Goal: Transaction & Acquisition: Purchase product/service

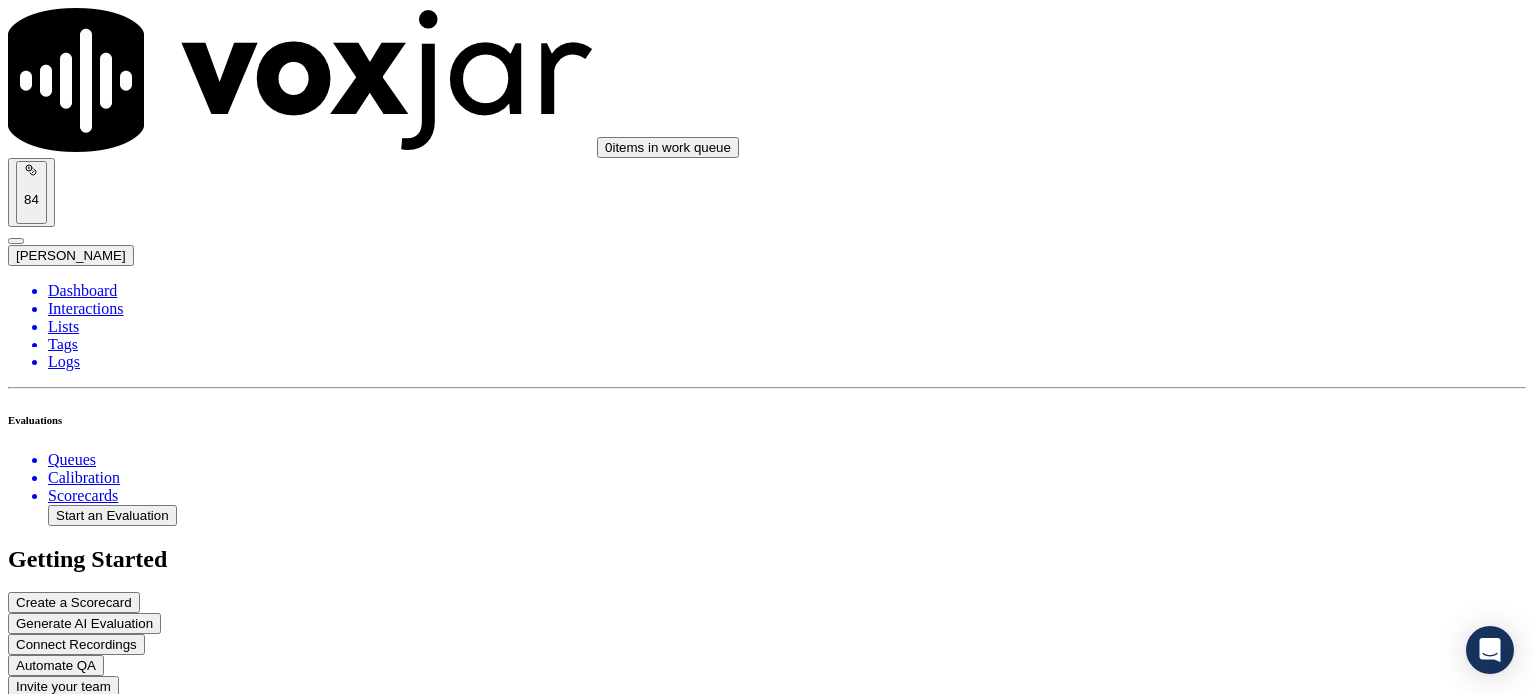
scroll to position [54, 0]
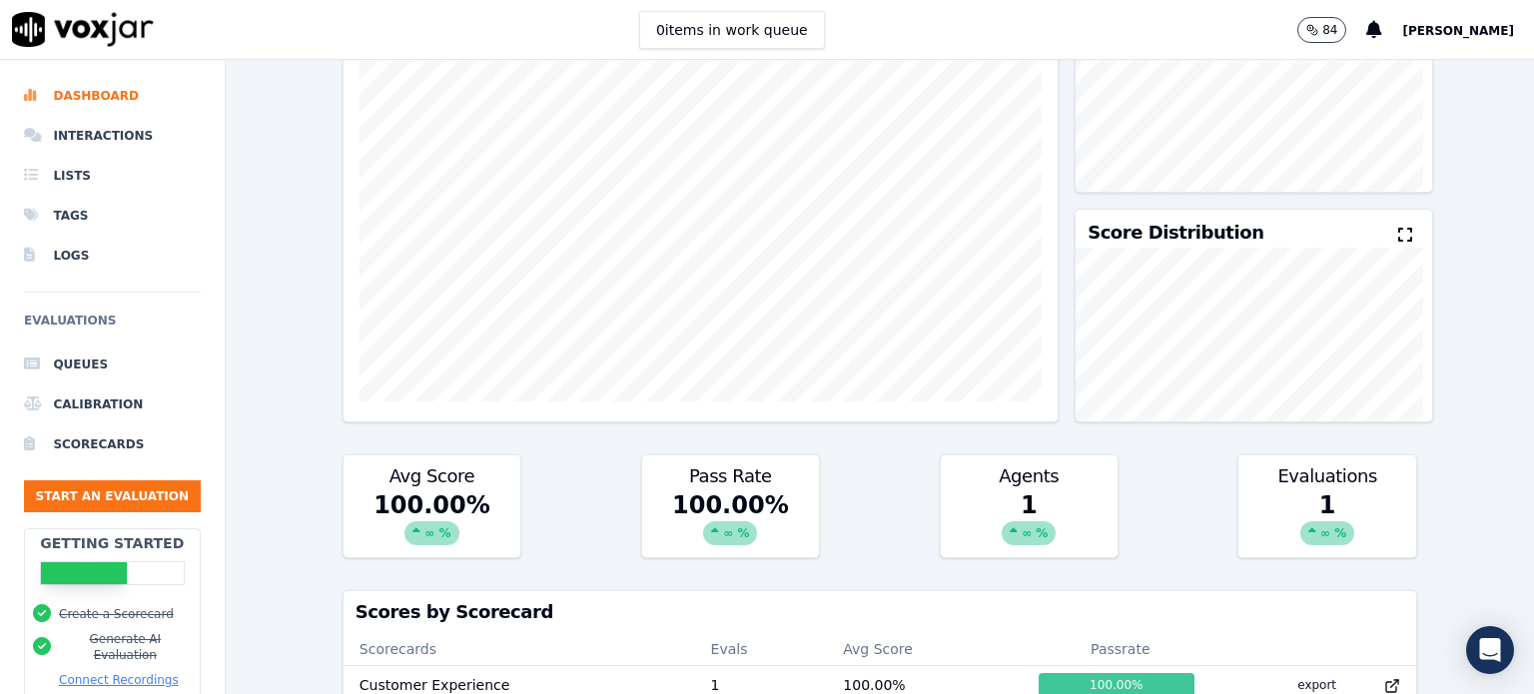
scroll to position [100, 0]
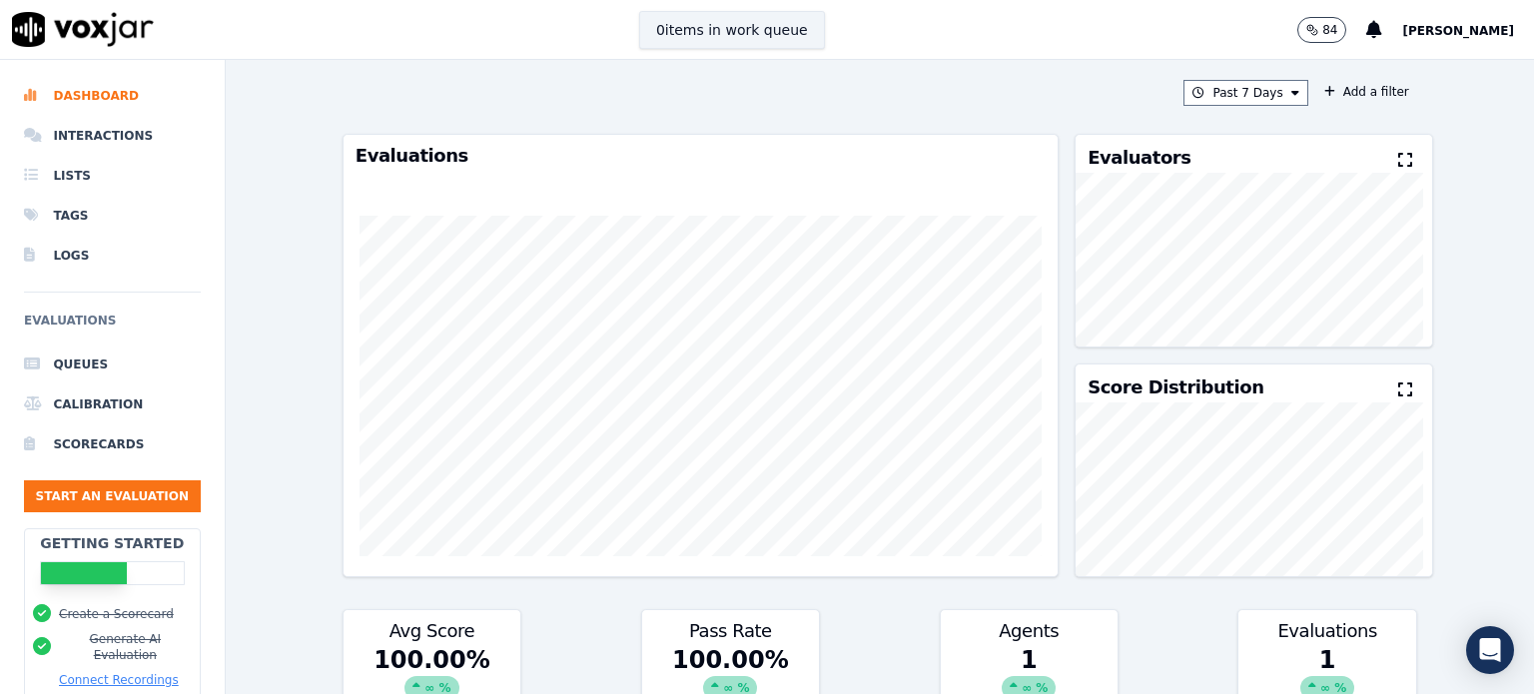
click at [721, 30] on button "0 items in work queue" at bounding box center [732, 30] width 186 height 38
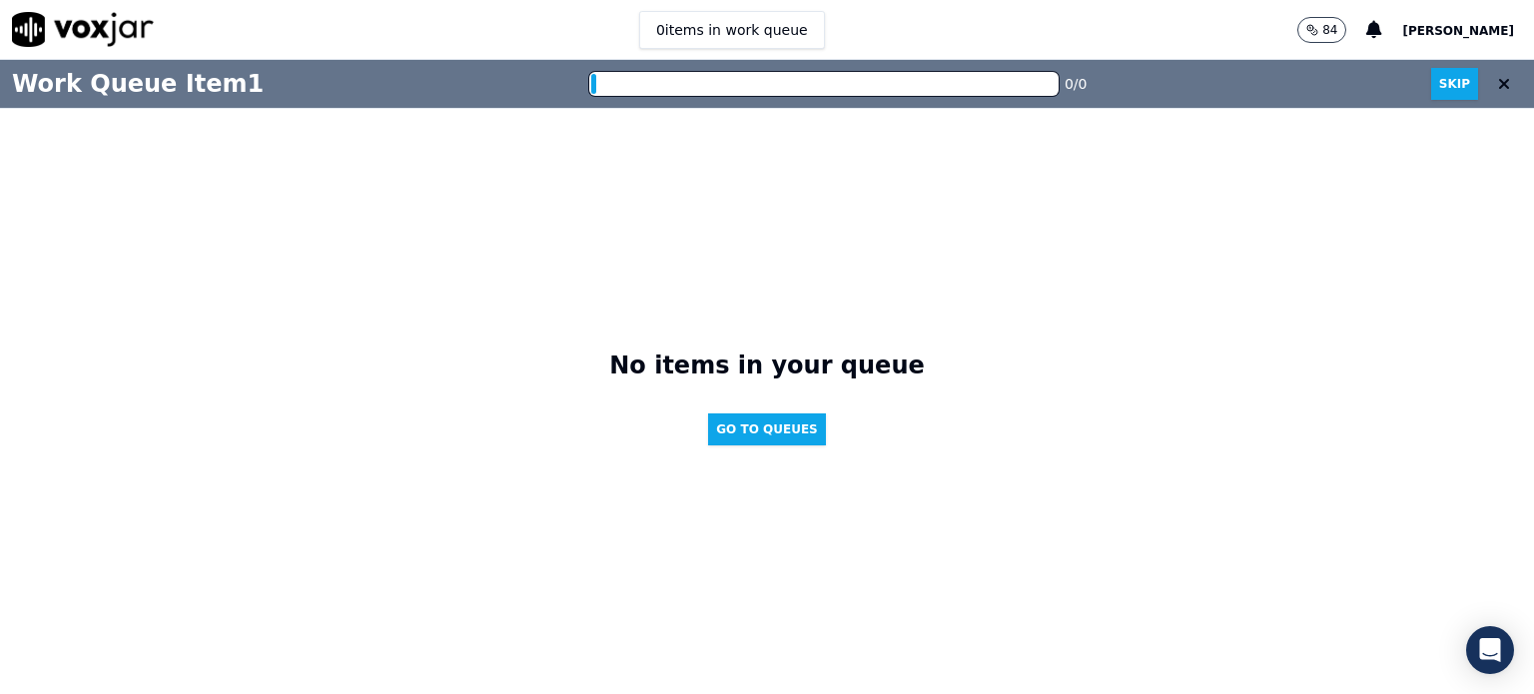
click at [1498, 89] on icon at bounding box center [1504, 84] width 12 height 16
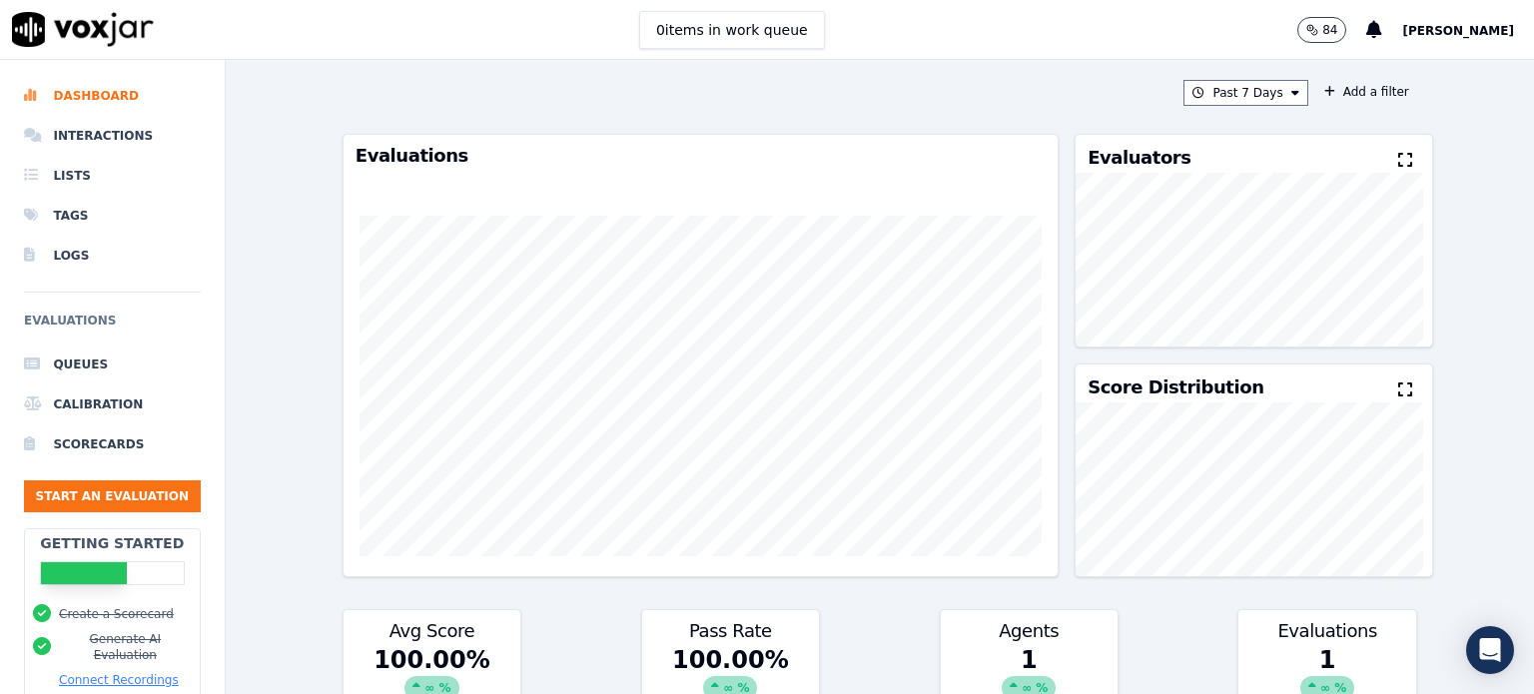
click at [1475, 35] on span "[PERSON_NAME]" at bounding box center [1458, 31] width 112 height 14
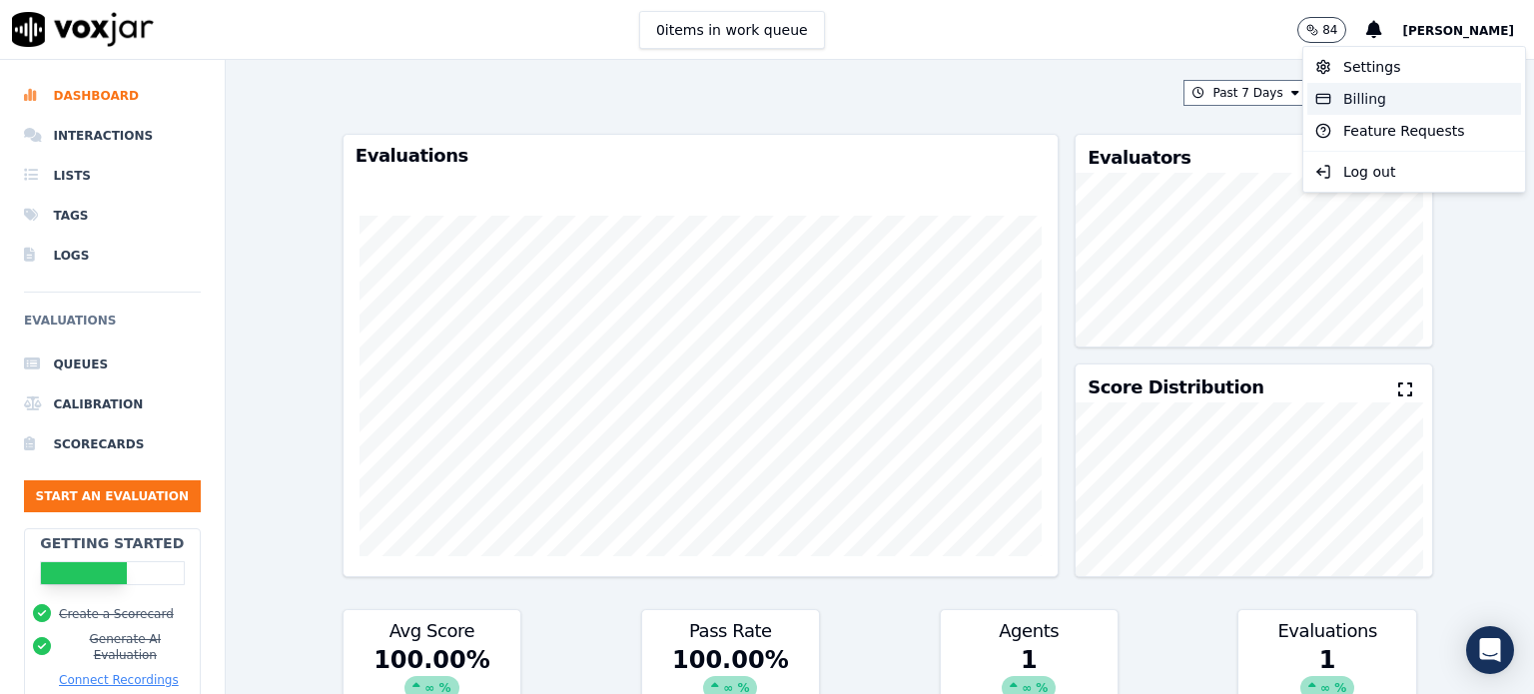
click at [1374, 106] on div "Billing" at bounding box center [1414, 99] width 214 height 32
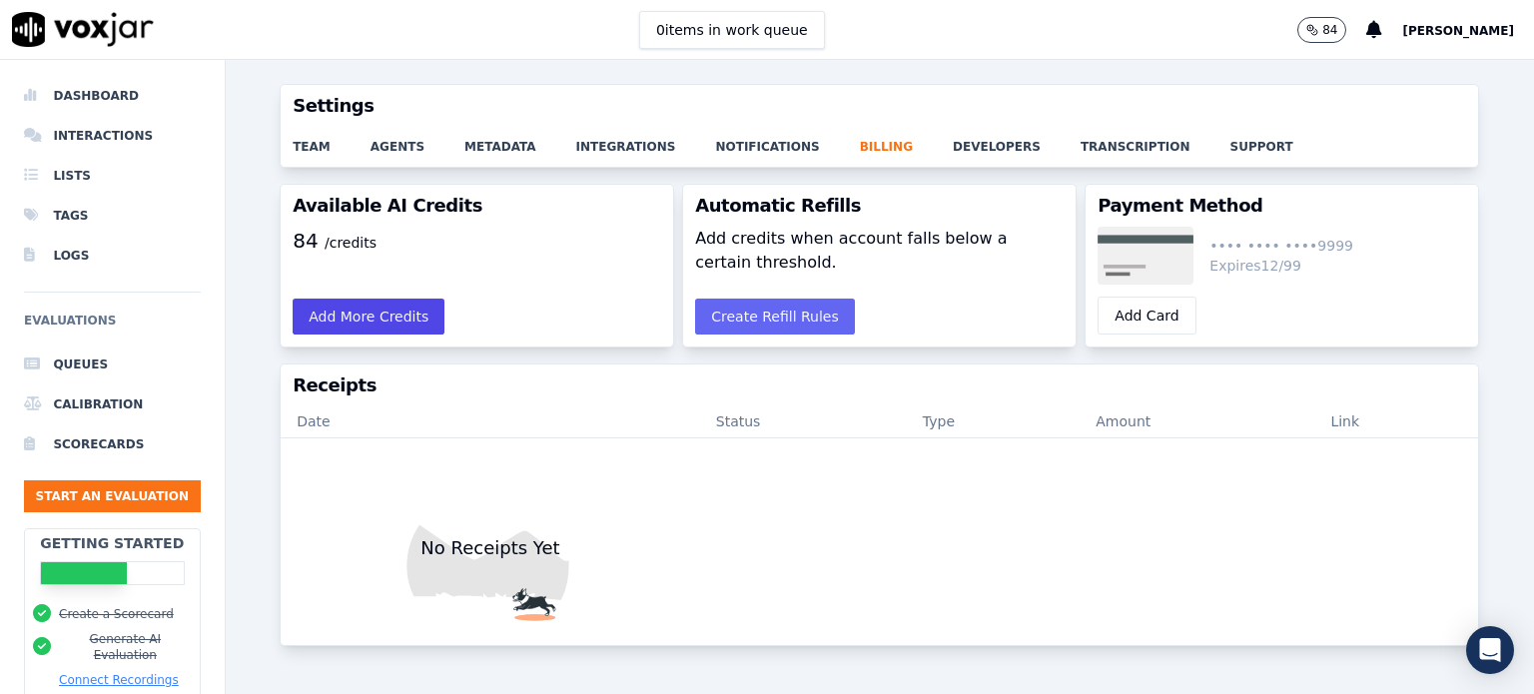
click at [364, 317] on button "Add More Credits" at bounding box center [369, 317] width 152 height 36
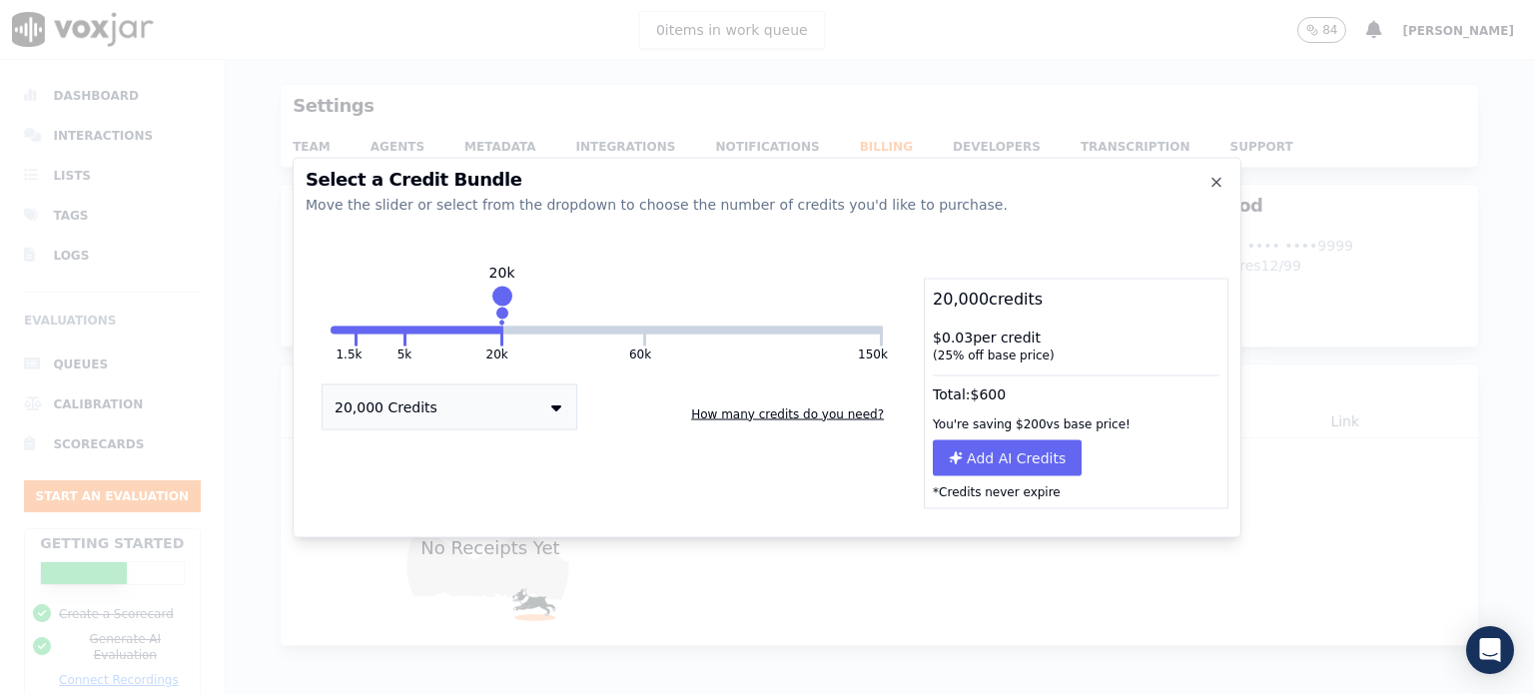
click at [544, 408] on button "20,000 Credits" at bounding box center [450, 406] width 256 height 46
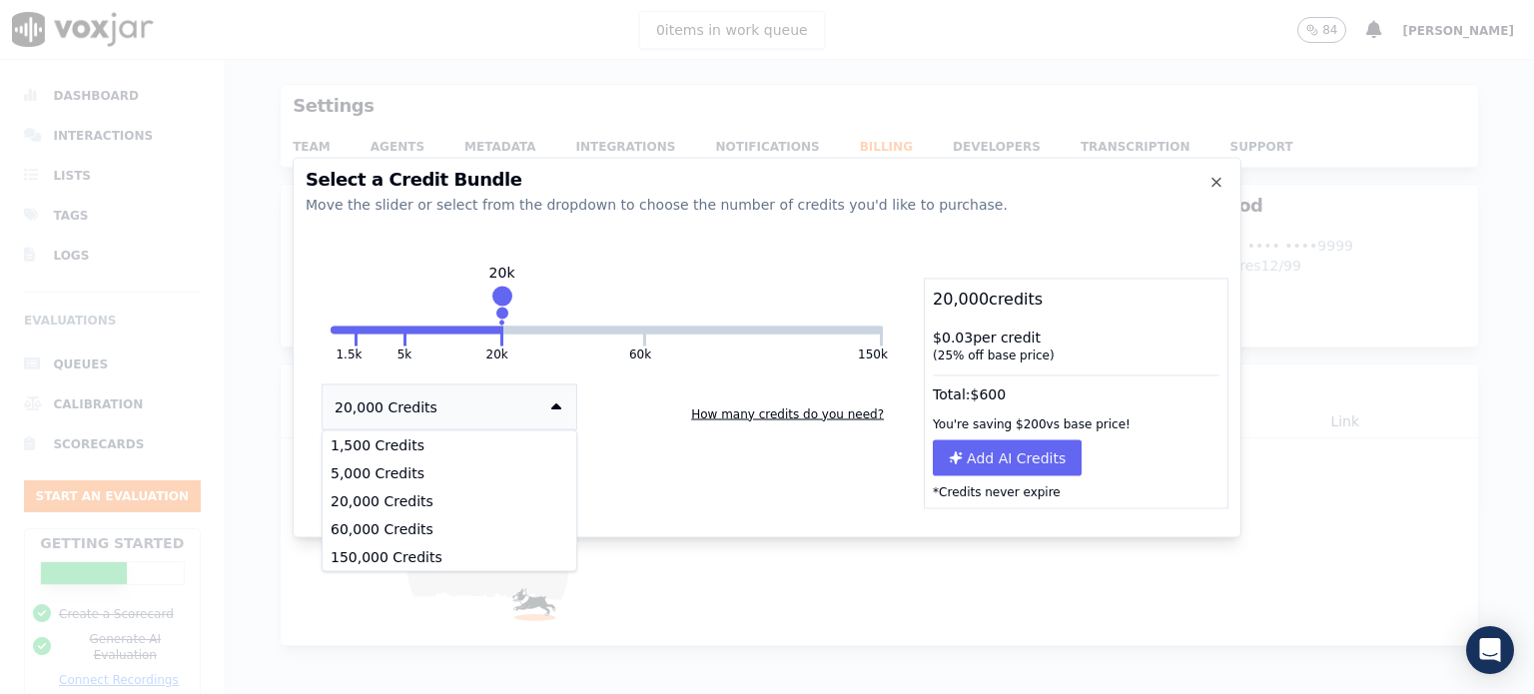
click at [399, 330] on button "5k" at bounding box center [380, 330] width 47 height 8
